Goal: Transaction & Acquisition: Obtain resource

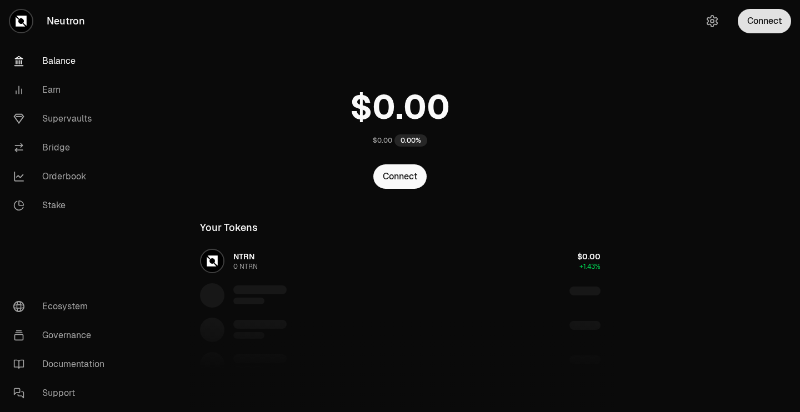
click at [753, 31] on button "Connect" at bounding box center [764, 21] width 53 height 24
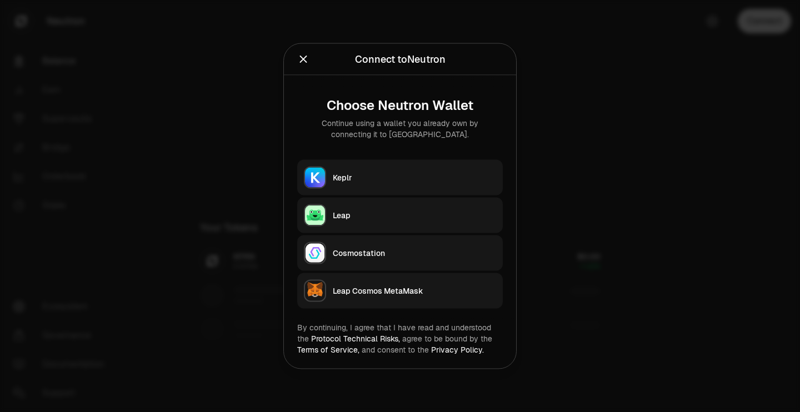
click at [434, 165] on button "Keplr" at bounding box center [400, 178] width 206 height 36
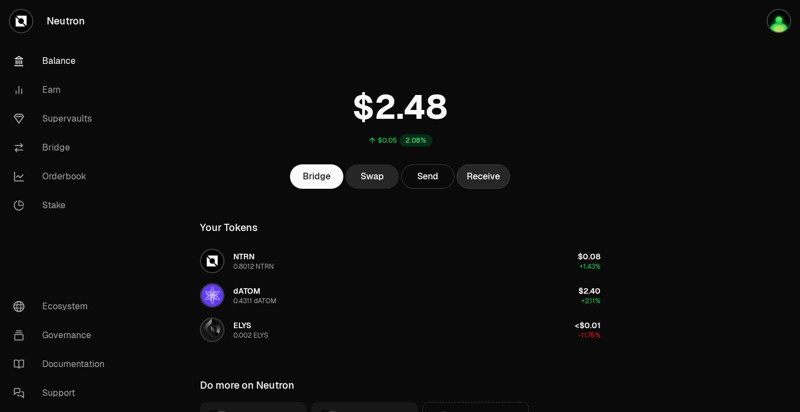
scroll to position [123, 0]
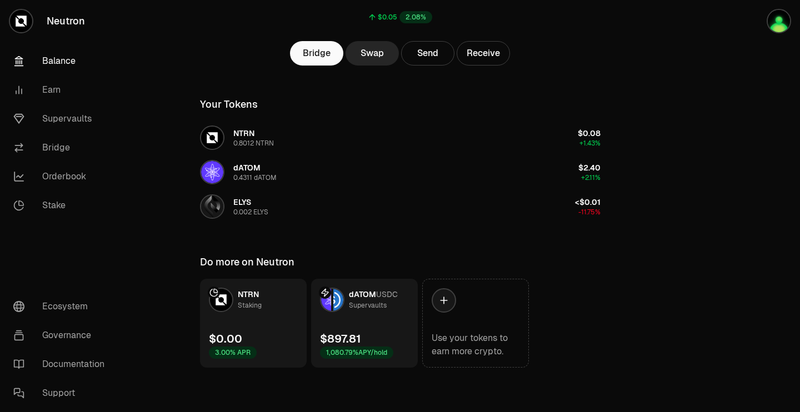
click at [46, 59] on link "Balance" at bounding box center [62, 61] width 116 height 29
click at [369, 337] on div "$897.81 1,080.79% APY/hold" at bounding box center [356, 345] width 73 height 28
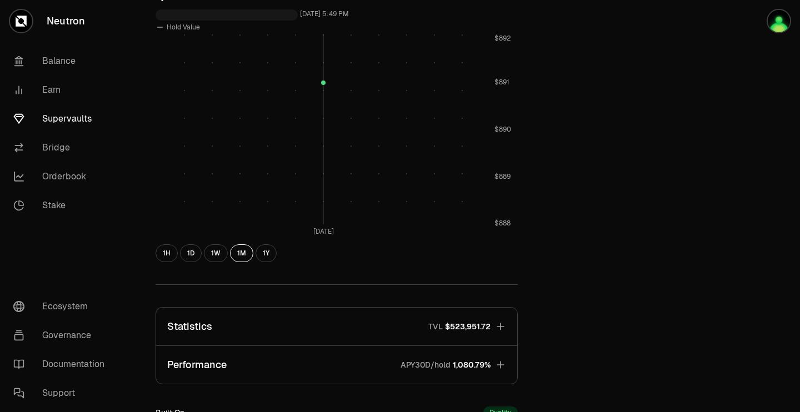
scroll to position [593, 0]
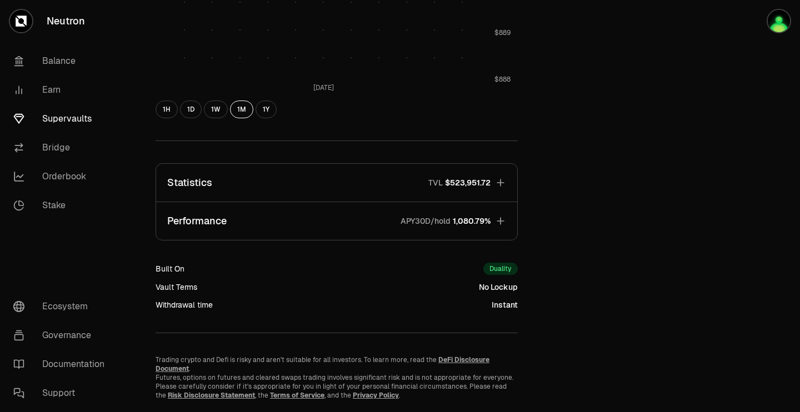
click at [396, 186] on button "Statistics TVL $523,951.72" at bounding box center [336, 183] width 361 height 38
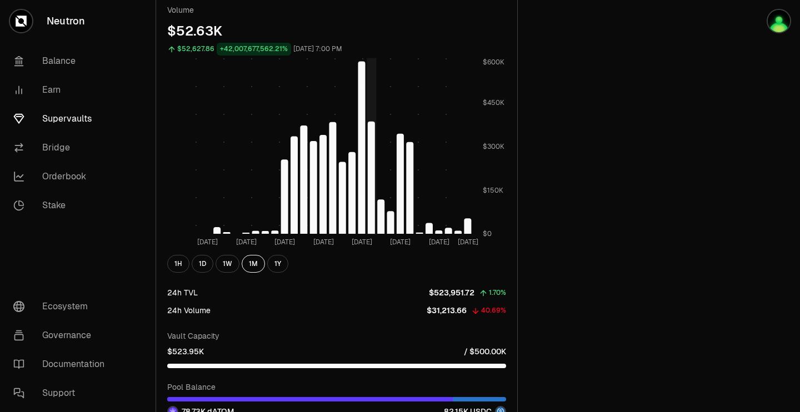
scroll to position [1088, 0]
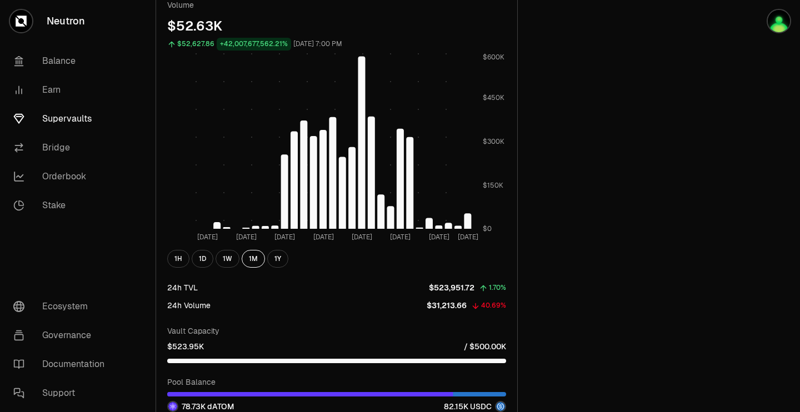
click at [74, 116] on link "Supervaults" at bounding box center [62, 118] width 116 height 29
